Goal: Obtain resource: Obtain resource

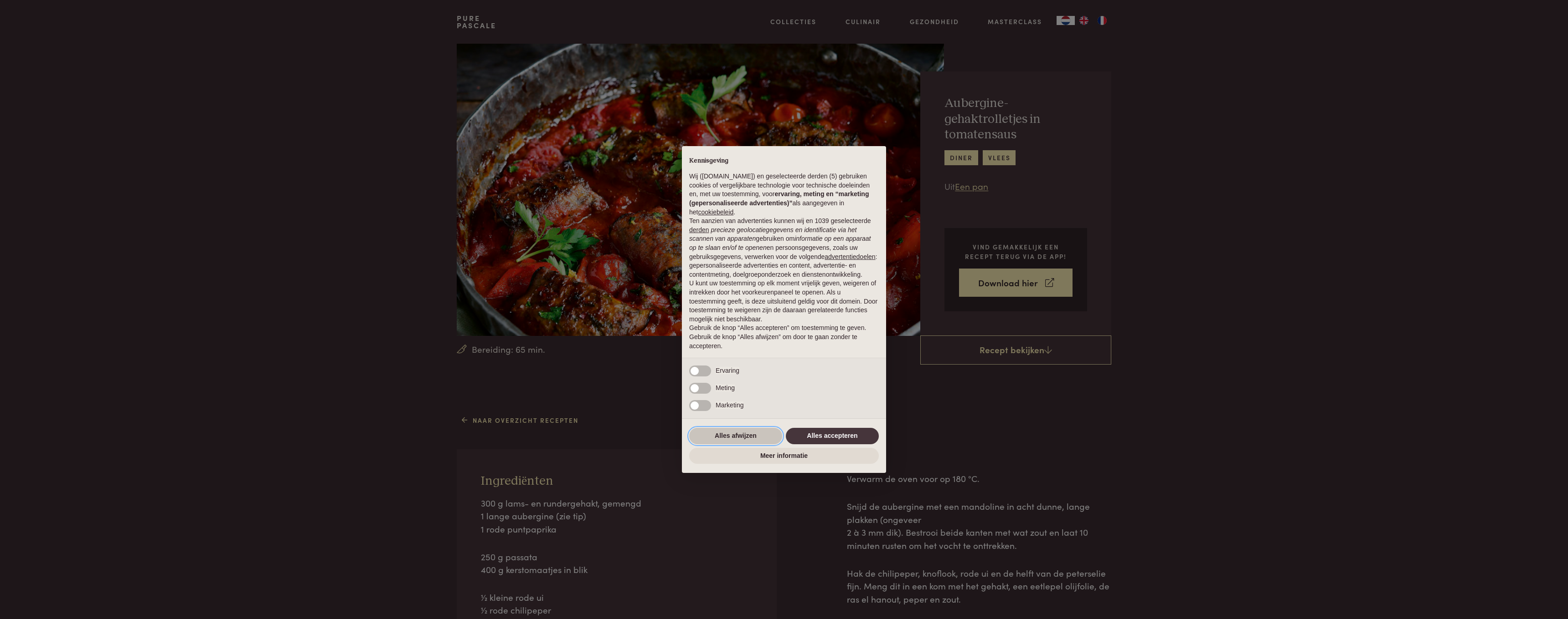
click at [738, 441] on button "Alles afwijzen" at bounding box center [735, 436] width 93 height 17
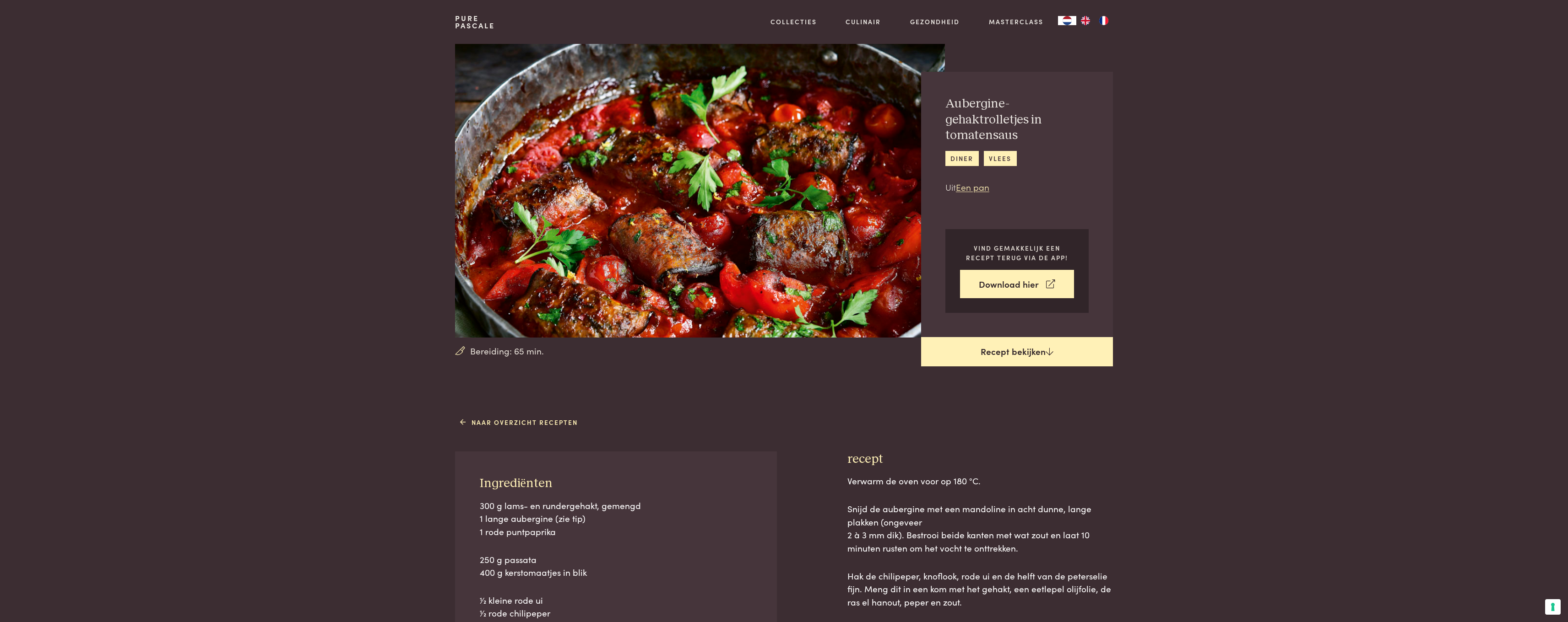
click at [1045, 352] on icon at bounding box center [1049, 351] width 8 height 9
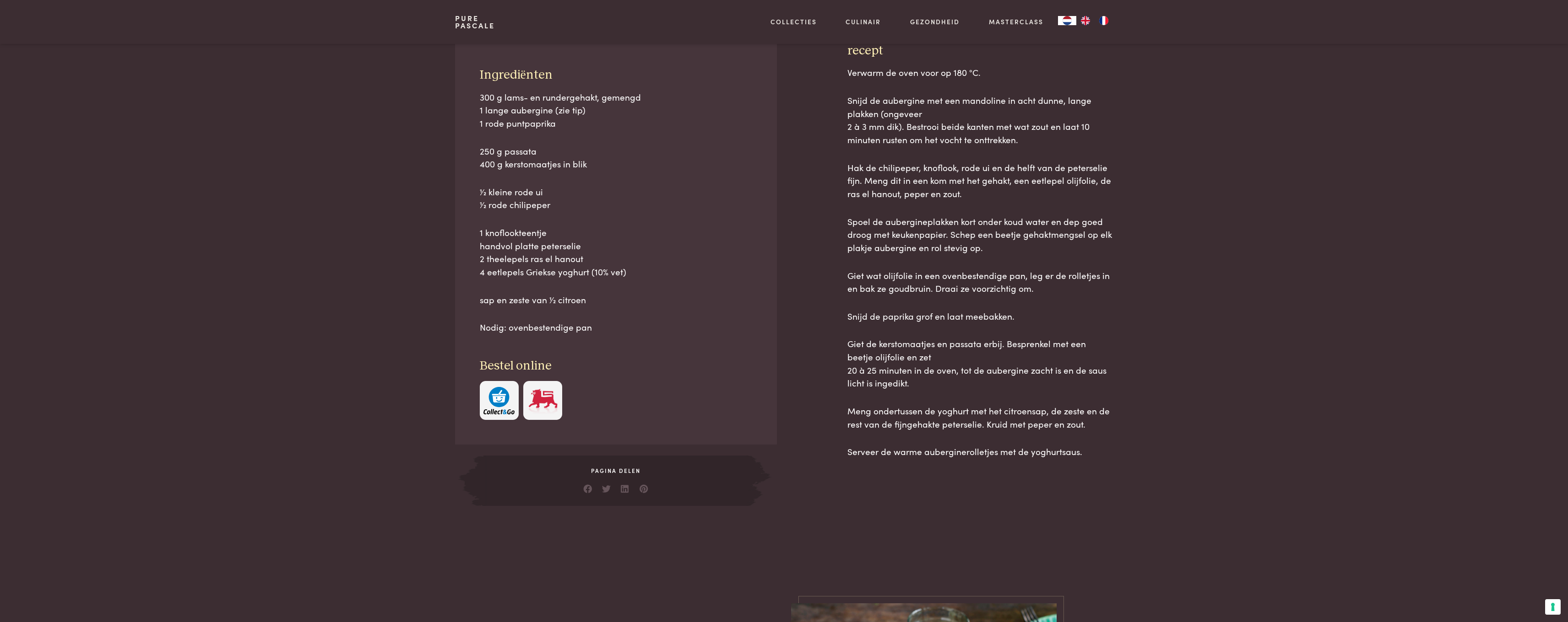
scroll to position [413, 0]
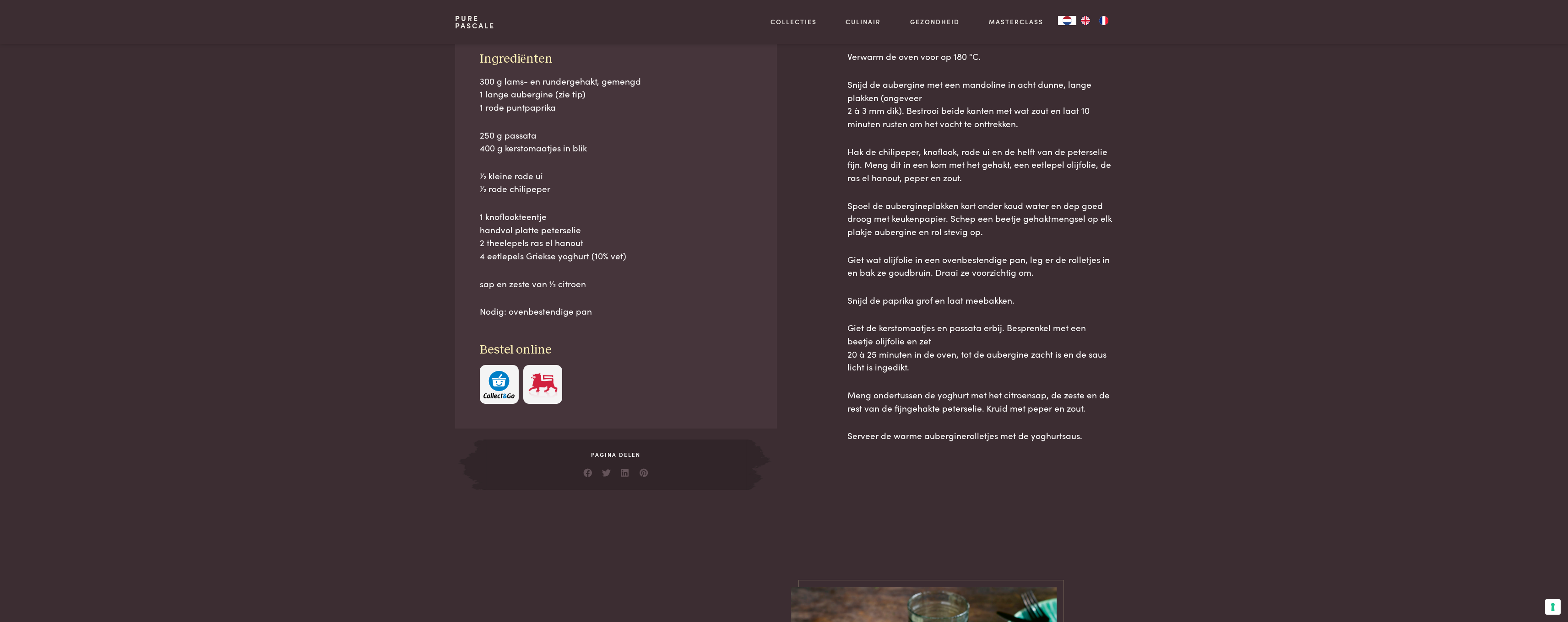
scroll to position [376, 0]
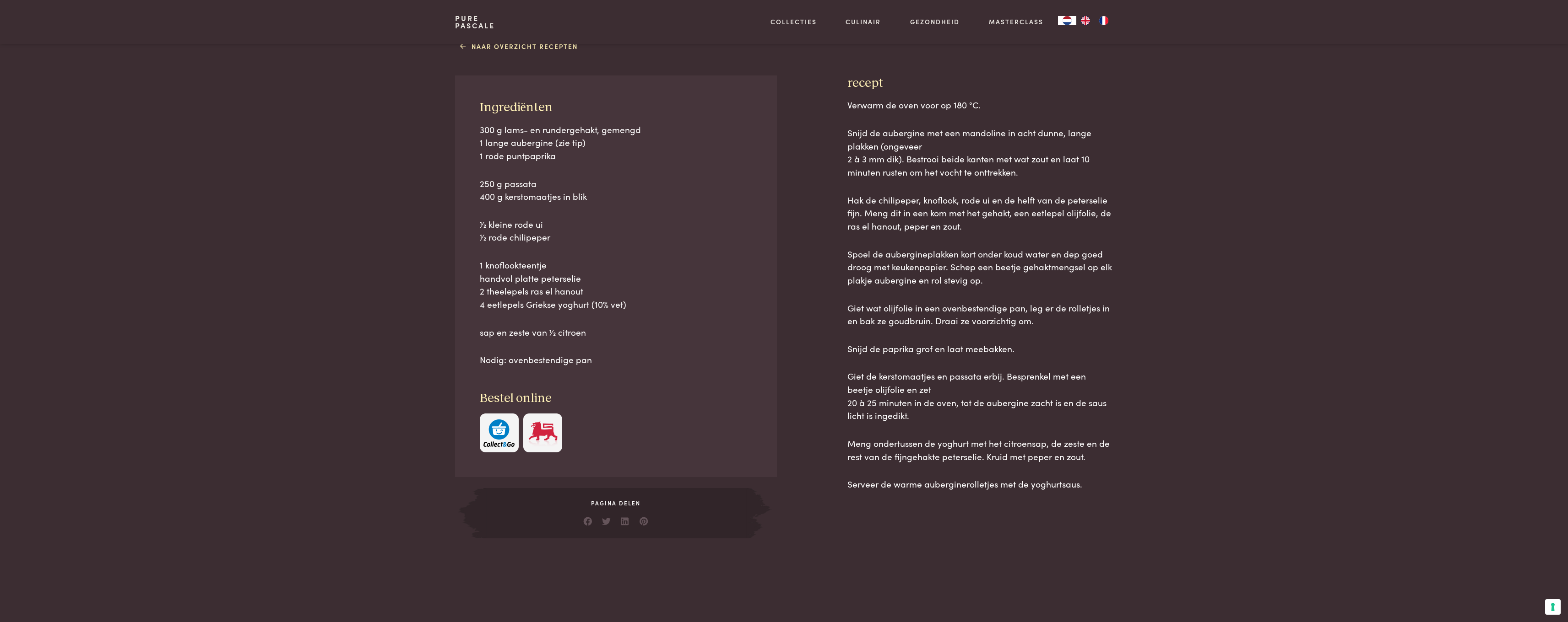
drag, startPoint x: 848, startPoint y: 80, endPoint x: 1064, endPoint y: 421, distance: 403.7
click at [1088, 483] on div "recept Verwarm de oven voor op 180 °C. Snijd de aubergine met een mandoline in …" at bounding box center [980, 307] width 266 height 463
copy div "loremi Dolorsi am cons adip el 041 °S. Doeiu te incididun utl etd magnaaliq en …"
drag, startPoint x: 482, startPoint y: 109, endPoint x: 593, endPoint y: 349, distance: 264.4
click at [593, 349] on div "Ingrediënten 300 g lams- en rundergehakt, gemengd 1 lange aubergine (zie tip) 1…" at bounding box center [616, 277] width 321 height 401
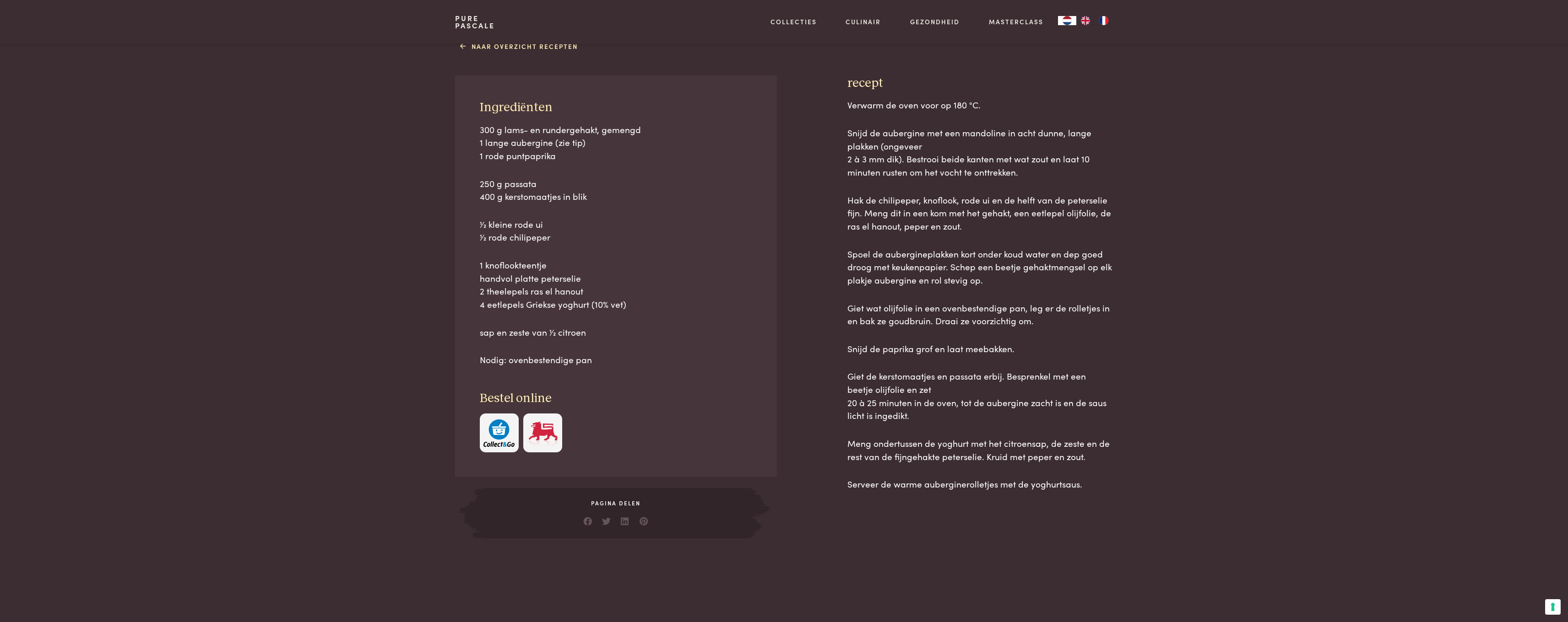
click at [492, 117] on div "Ingrediënten 300 g lams- en rundergehakt, gemengd 1 lange aubergine (zie tip) 1…" at bounding box center [616, 277] width 321 height 401
drag, startPoint x: 479, startPoint y: 106, endPoint x: 594, endPoint y: 351, distance: 270.6
click at [594, 351] on div "Ingrediënten 300 g lams- en rundergehakt, gemengd 1 lange aubergine (zie tip) 1…" at bounding box center [616, 277] width 321 height 401
copy div "Ingrediënten 300 g lams- en rundergehakt, gemengd 1 lange aubergine (zie tip) 1…"
